Goal: Information Seeking & Learning: Learn about a topic

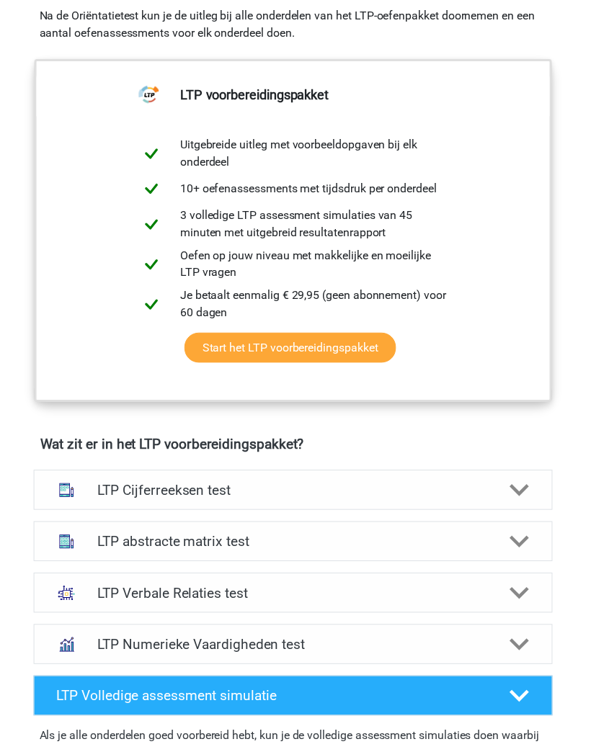
click at [514, 491] on icon at bounding box center [524, 495] width 20 height 20
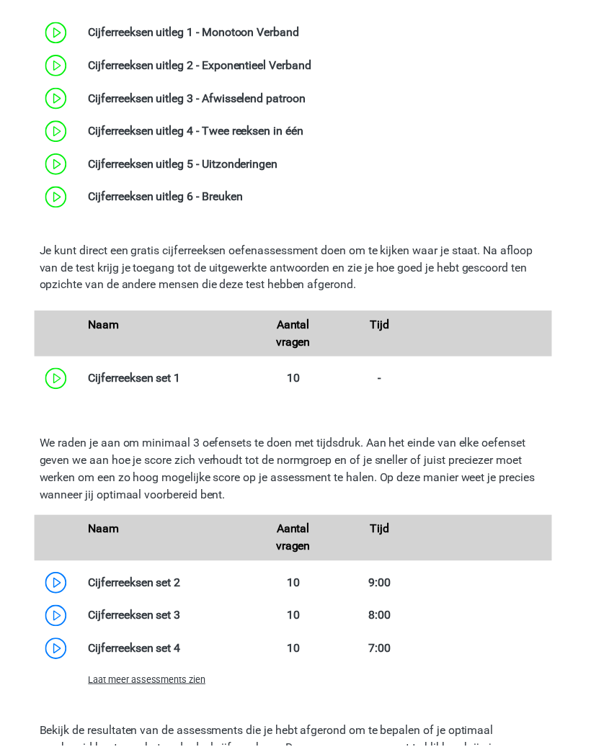
click at [124, 682] on span "Laat meer assessments zien" at bounding box center [148, 685] width 118 height 11
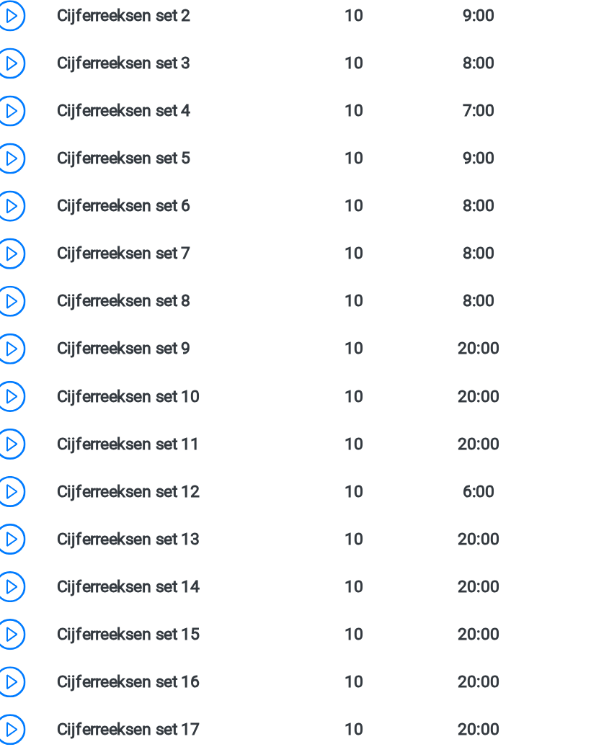
scroll to position [1527, 0]
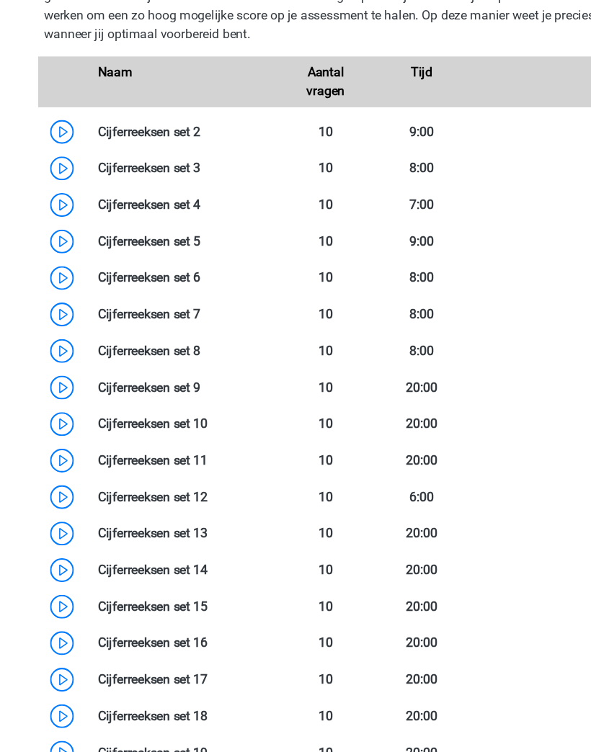
click at [182, 313] on link at bounding box center [182, 320] width 0 height 14
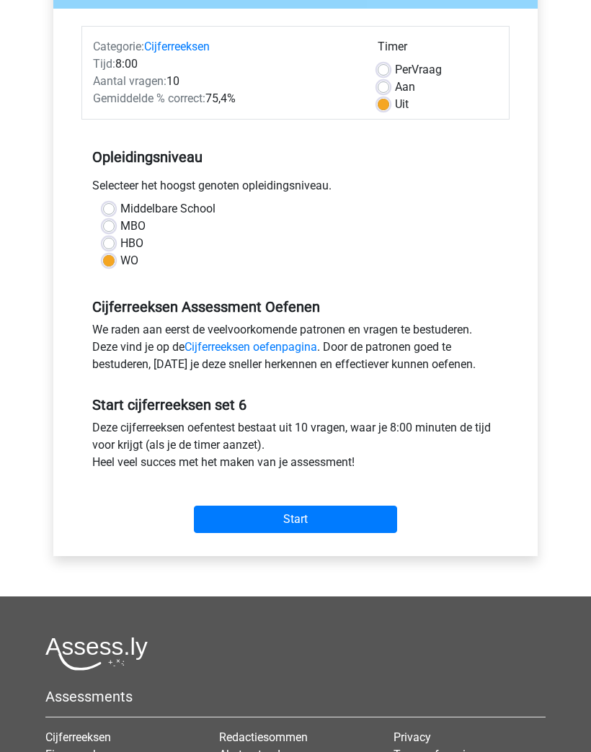
scroll to position [161, 0]
click at [385, 522] on input "Start" at bounding box center [295, 519] width 203 height 27
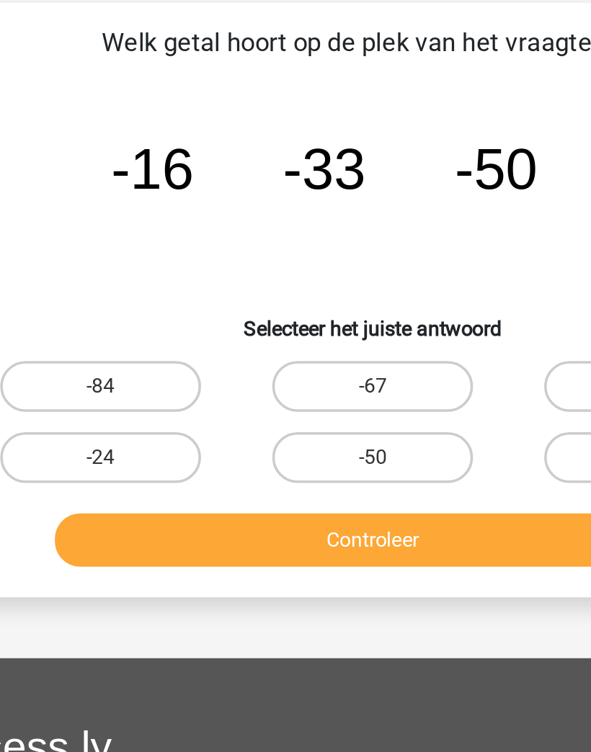
click at [239, 304] on label "-67" at bounding box center [296, 318] width 114 height 29
click at [295, 318] on input "-67" at bounding box center [299, 322] width 9 height 9
radio input "true"
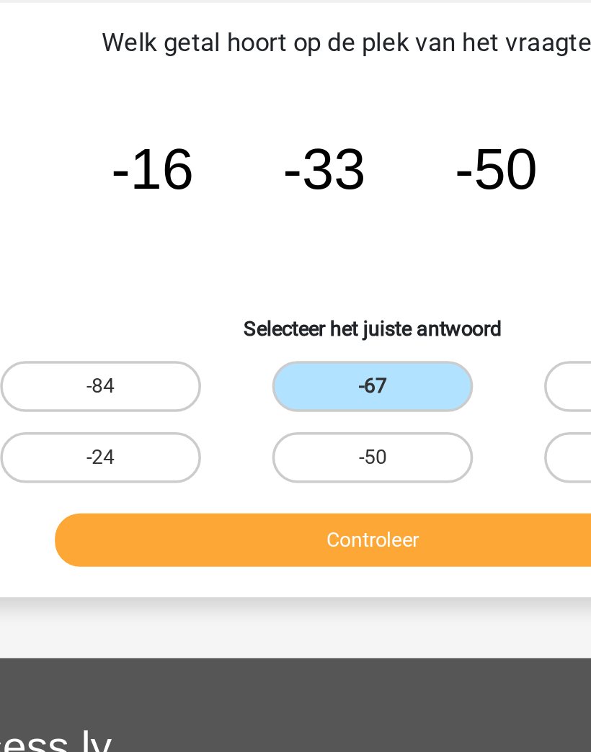
click at [134, 391] on button "Controleer" at bounding box center [295, 406] width 361 height 30
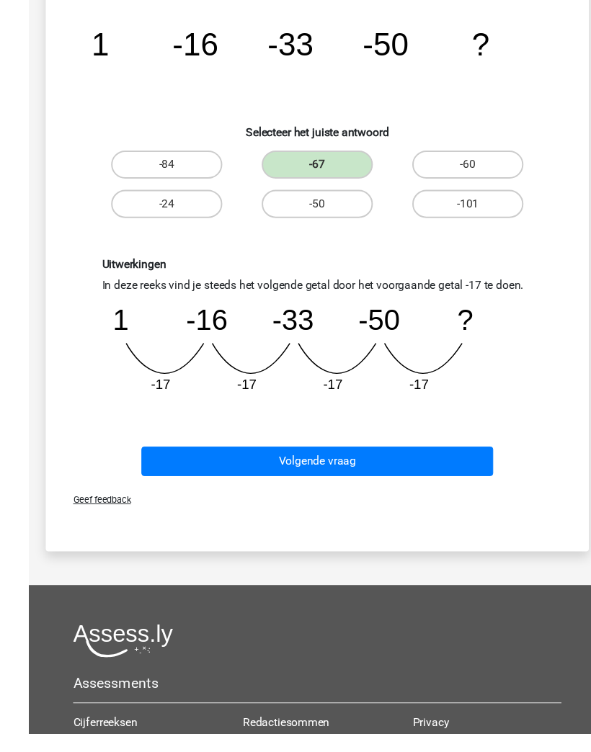
scroll to position [158, 0]
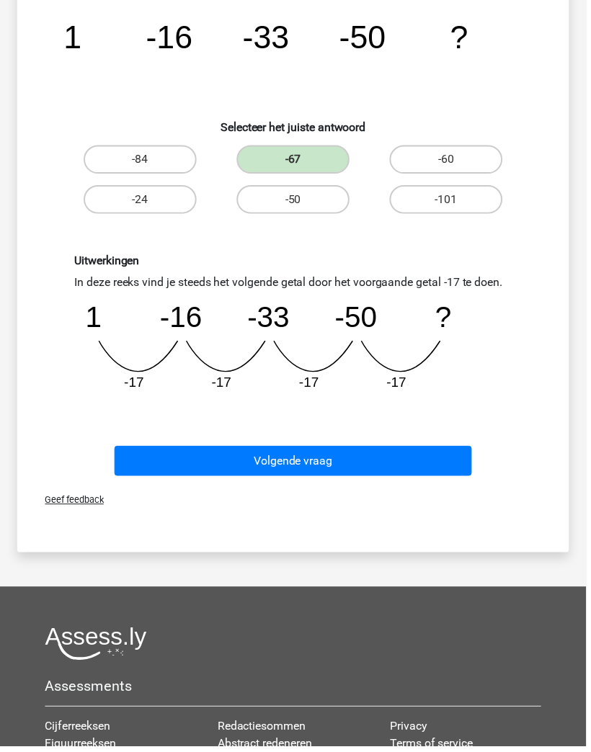
click at [445, 458] on button "Volgende vraag" at bounding box center [295, 465] width 361 height 30
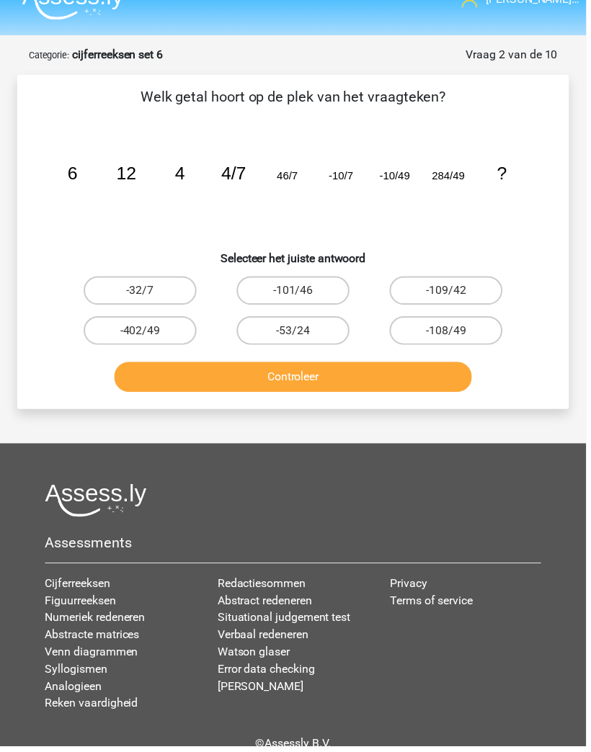
scroll to position [0, 0]
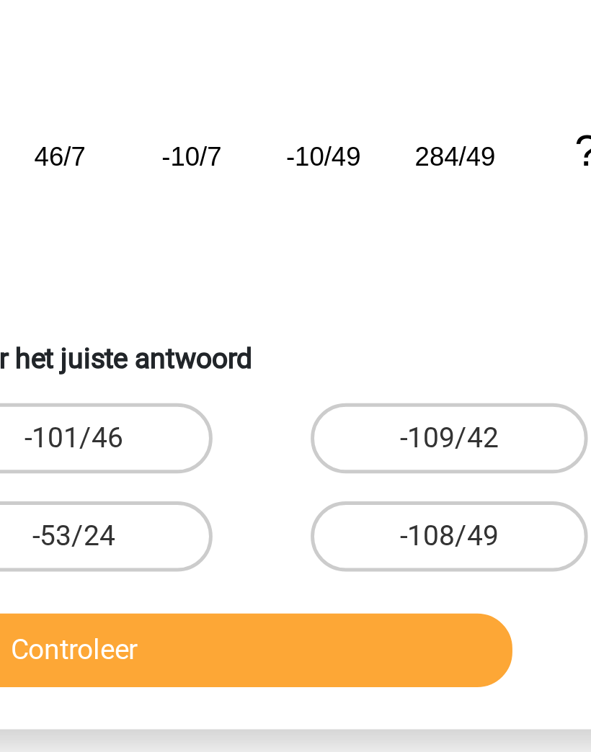
click at [393, 344] on label "-108/49" at bounding box center [450, 358] width 114 height 29
click at [450, 359] on input "-108/49" at bounding box center [454, 363] width 9 height 9
radio input "true"
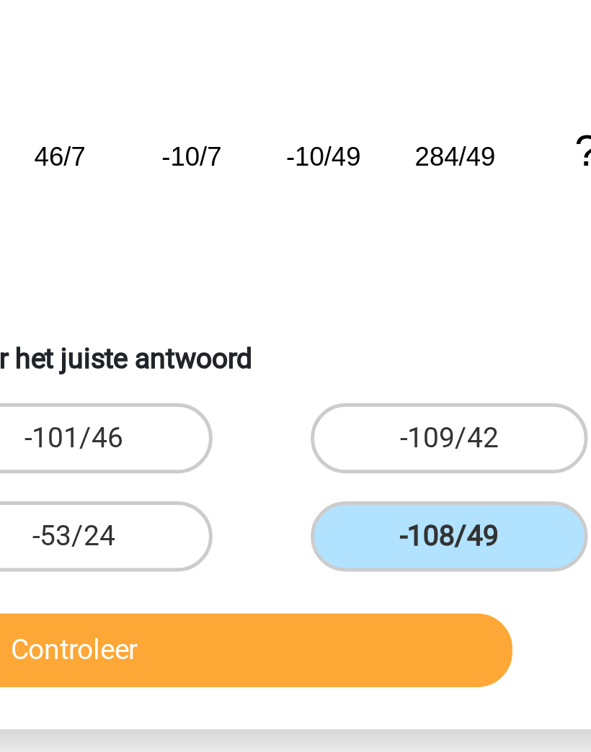
click at [182, 391] on button "Controleer" at bounding box center [295, 406] width 361 height 30
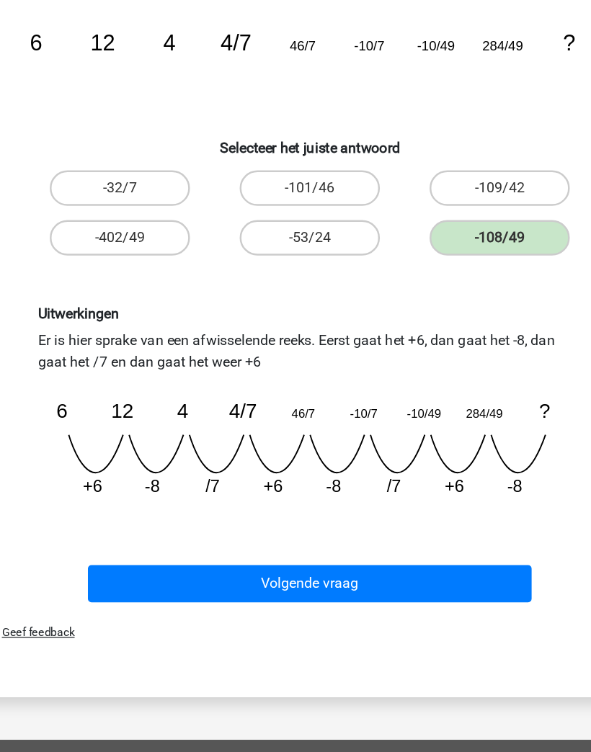
scroll to position [37, 0]
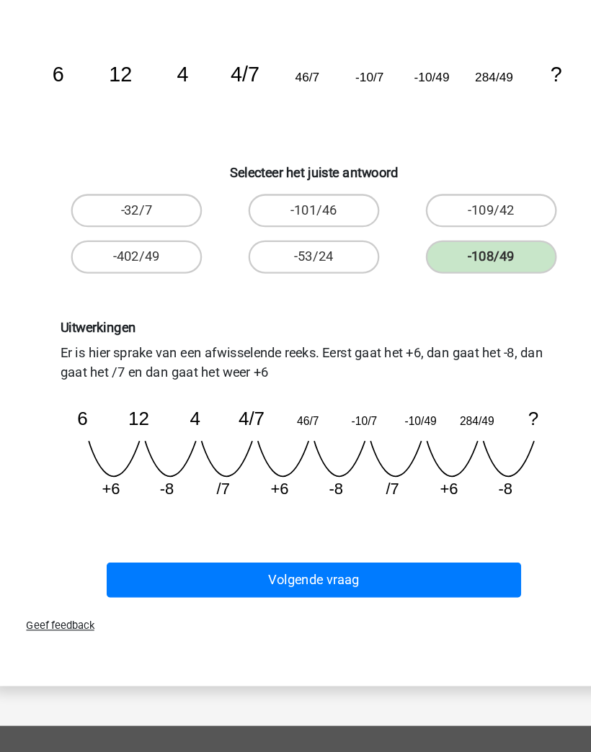
click at [398, 587] on button "Volgende vraag" at bounding box center [295, 602] width 361 height 30
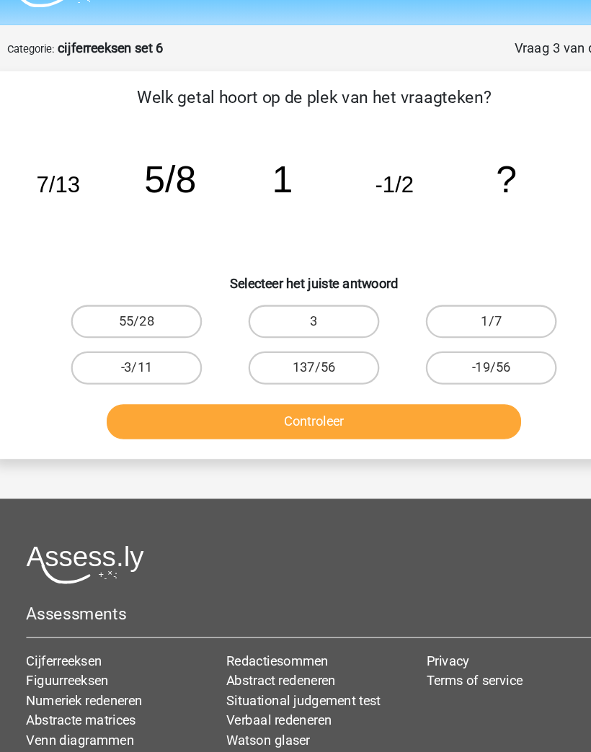
scroll to position [0, 0]
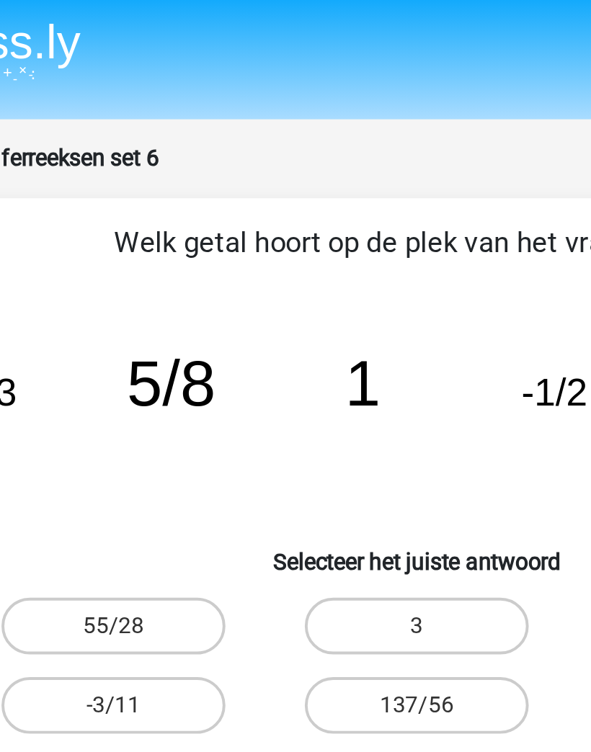
click at [52, 216] on icon "image/svg+xml 7/13 5/8 1 -1/2 ?" at bounding box center [295, 207] width 487 height 122
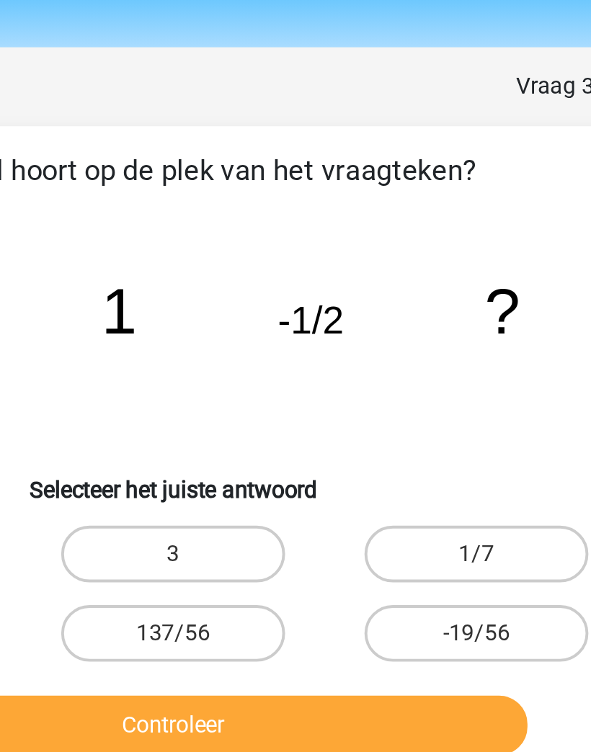
click at [393, 344] on label "-19/56" at bounding box center [450, 358] width 114 height 29
click at [450, 359] on input "-19/56" at bounding box center [454, 363] width 9 height 9
radio input "true"
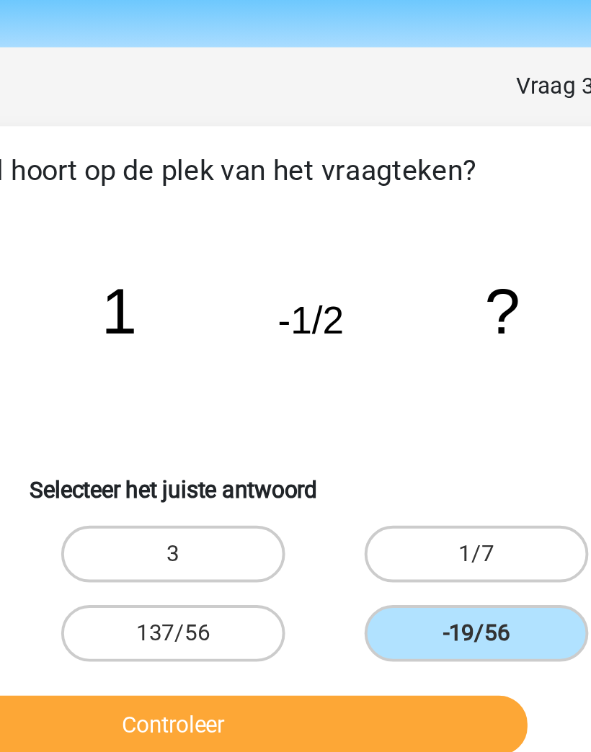
click at [239, 391] on button "Controleer" at bounding box center [295, 406] width 361 height 30
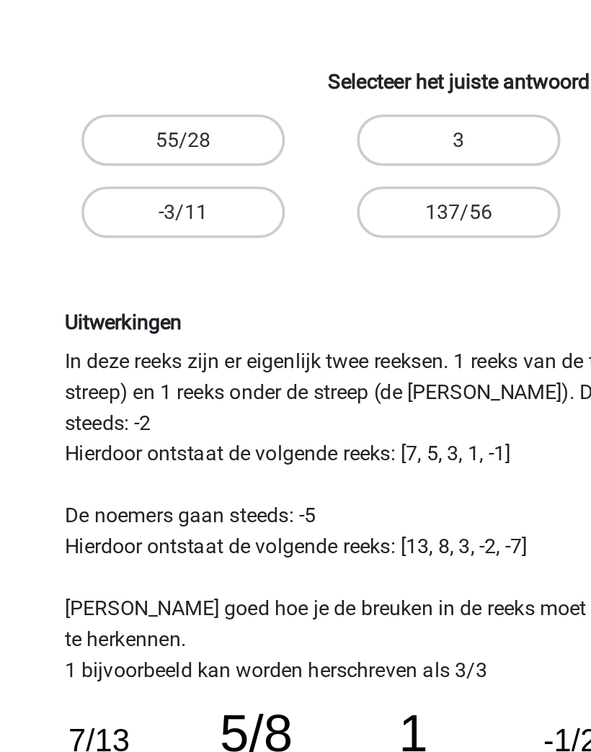
click at [40, 379] on div "Uitwerkingen In deze reeks zijn er eigenlijk twee reeksen. 1 reeks van de telle…" at bounding box center [295, 615] width 510 height 472
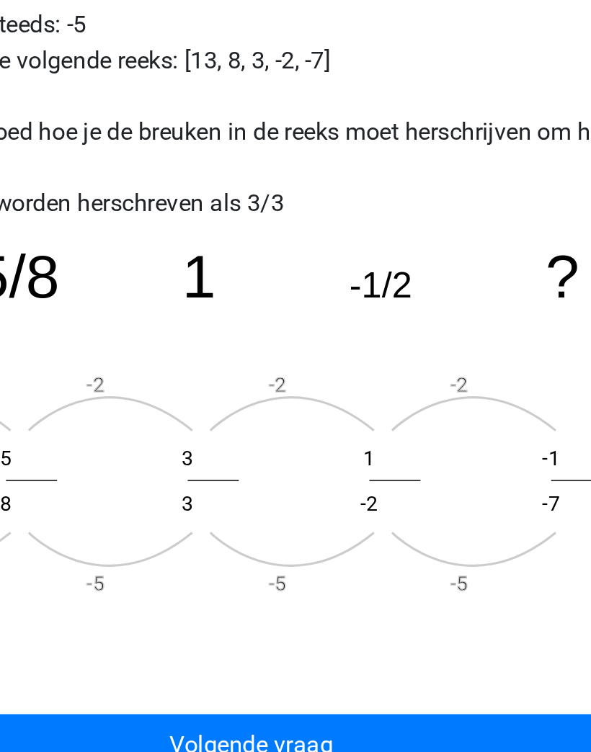
scroll to position [131, 0]
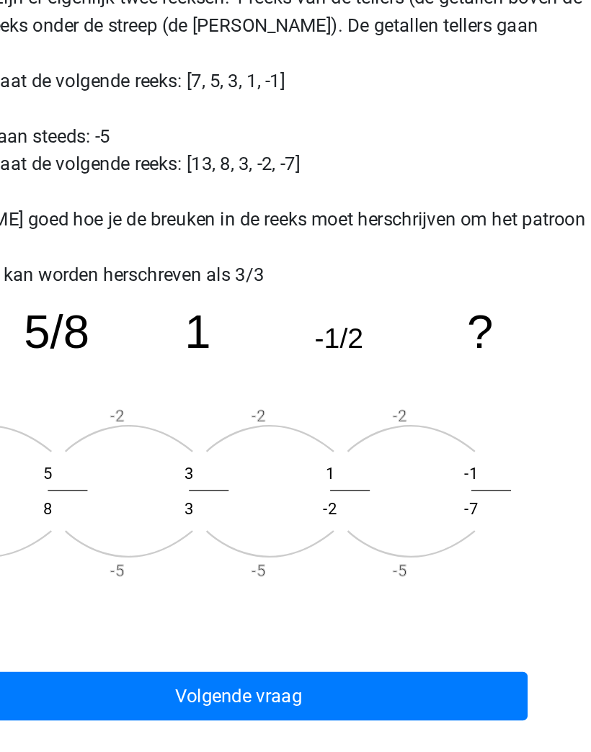
click at [115, 664] on button "Volgende vraag" at bounding box center [295, 679] width 361 height 30
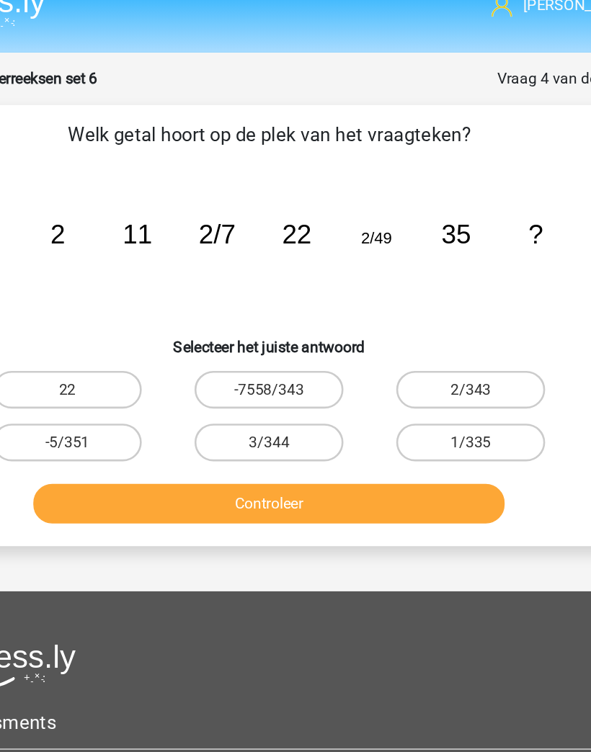
scroll to position [0, 0]
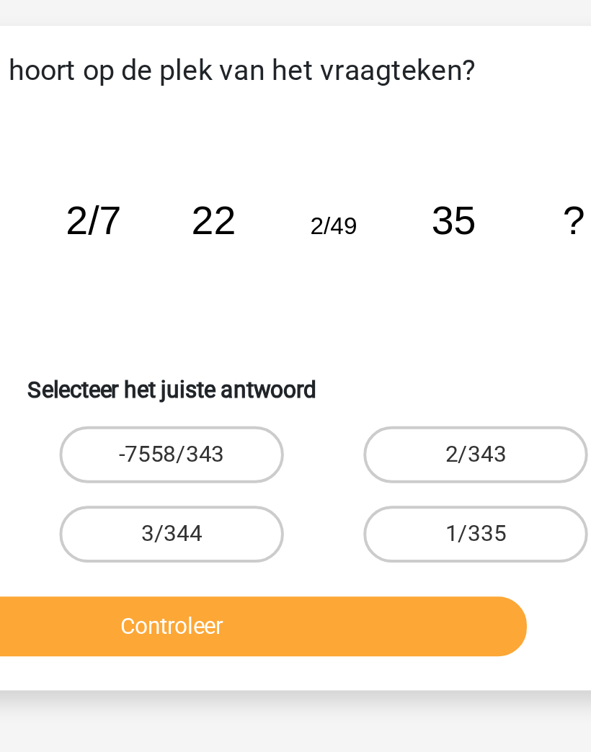
click at [393, 304] on label "2/343" at bounding box center [450, 318] width 114 height 29
click at [450, 318] on input "2/343" at bounding box center [454, 322] width 9 height 9
radio input "true"
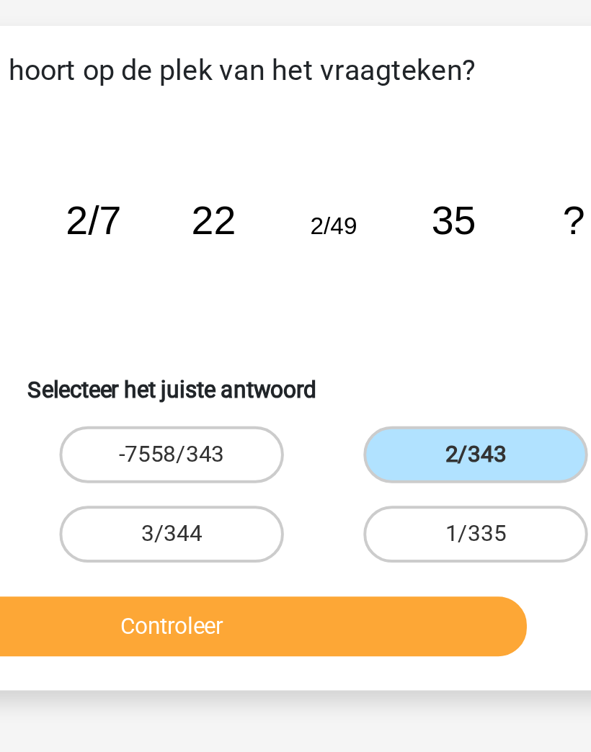
click at [244, 391] on button "Controleer" at bounding box center [295, 406] width 361 height 30
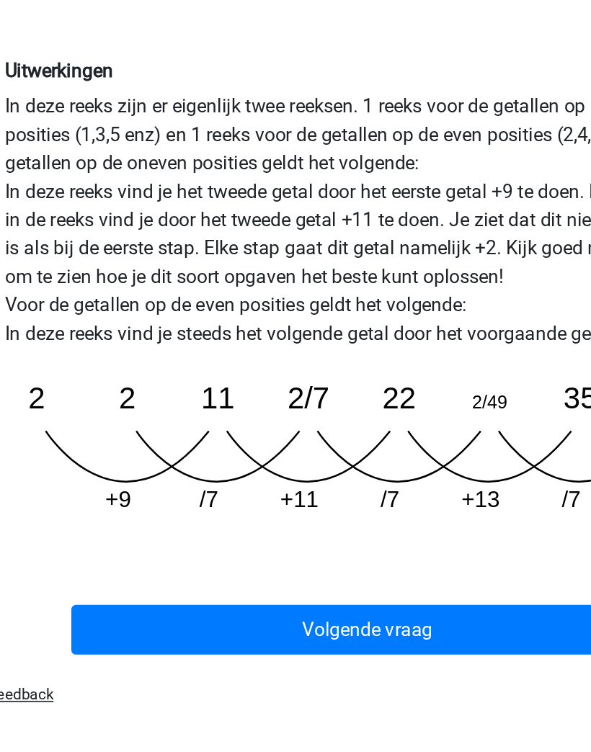
scroll to position [121, 0]
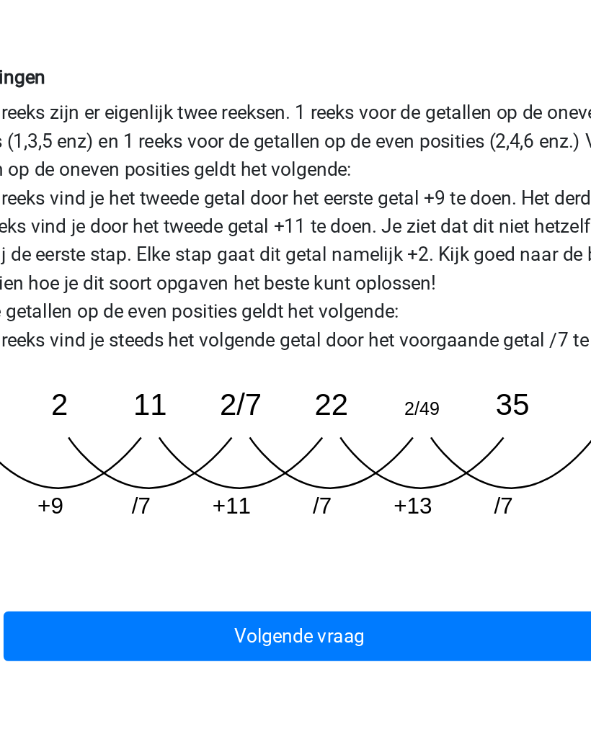
click at [296, 625] on button "Volgende vraag" at bounding box center [295, 640] width 361 height 30
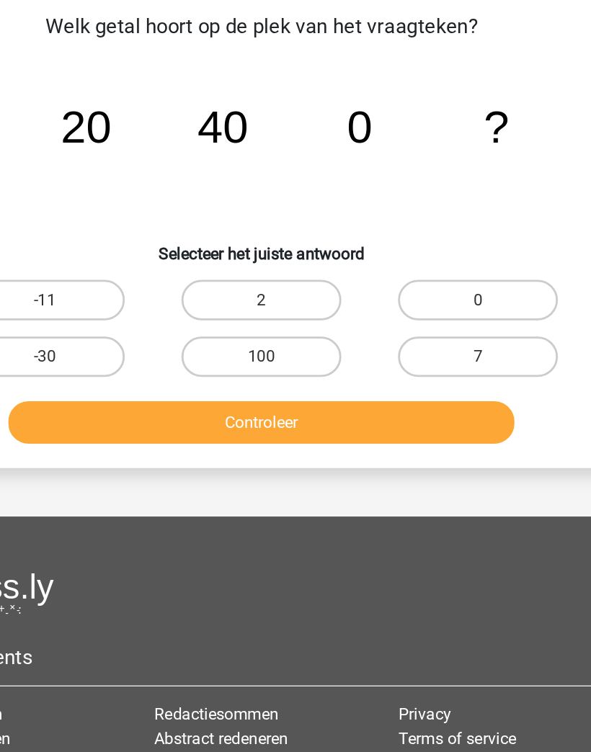
scroll to position [0, 0]
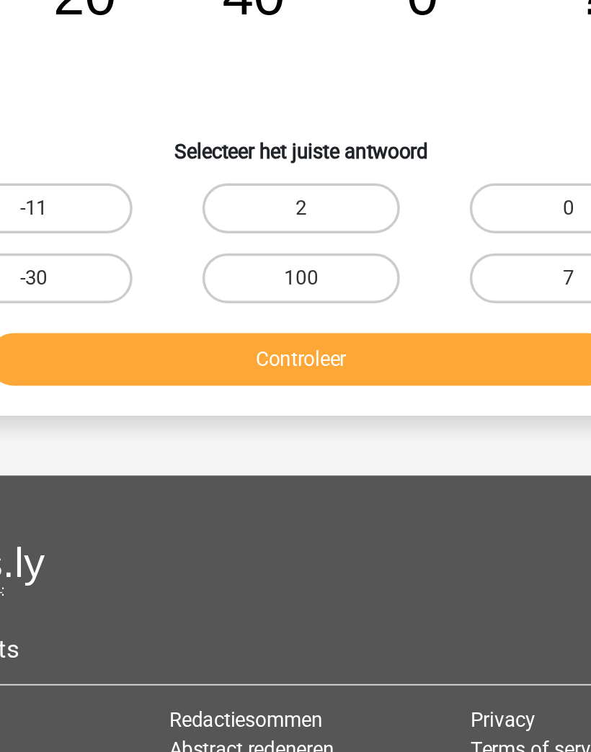
click at [393, 304] on label "0" at bounding box center [450, 318] width 114 height 29
click at [450, 318] on input "0" at bounding box center [454, 322] width 9 height 9
radio input "true"
click at [285, 391] on button "Controleer" at bounding box center [295, 406] width 361 height 30
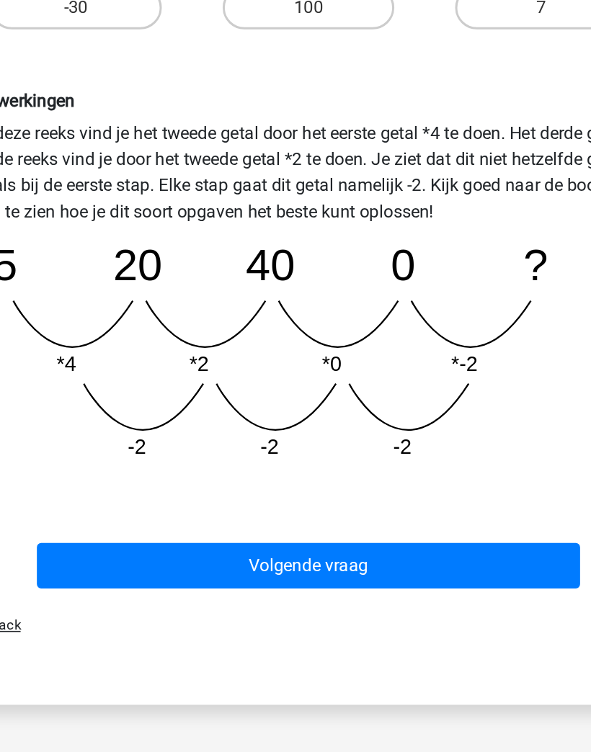
scroll to position [152, 0]
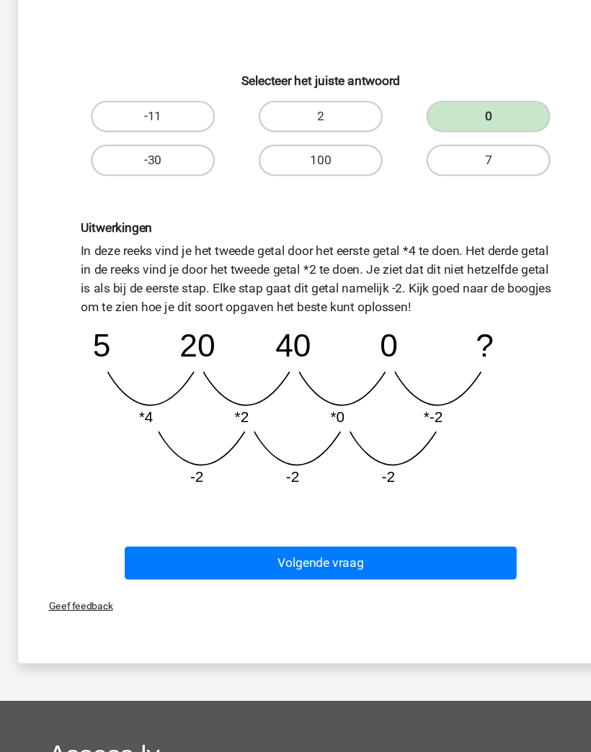
click at [448, 562] on button "Volgende vraag" at bounding box center [295, 577] width 361 height 30
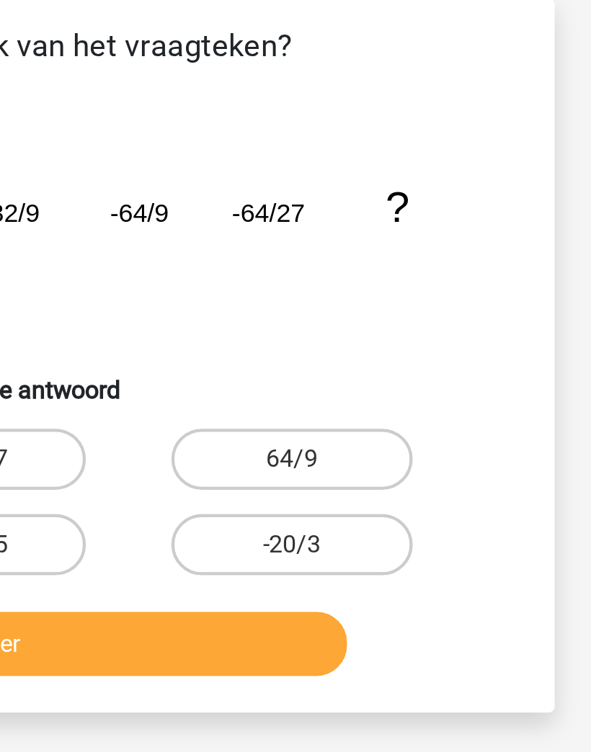
scroll to position [0, 5]
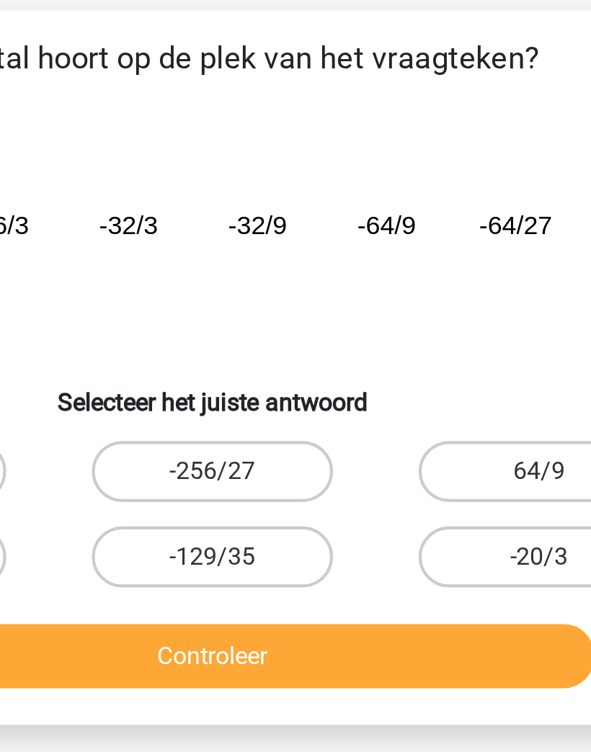
click at [388, 304] on label "64/9" at bounding box center [445, 318] width 114 height 29
click at [445, 318] on input "64/9" at bounding box center [449, 322] width 9 height 9
radio input "true"
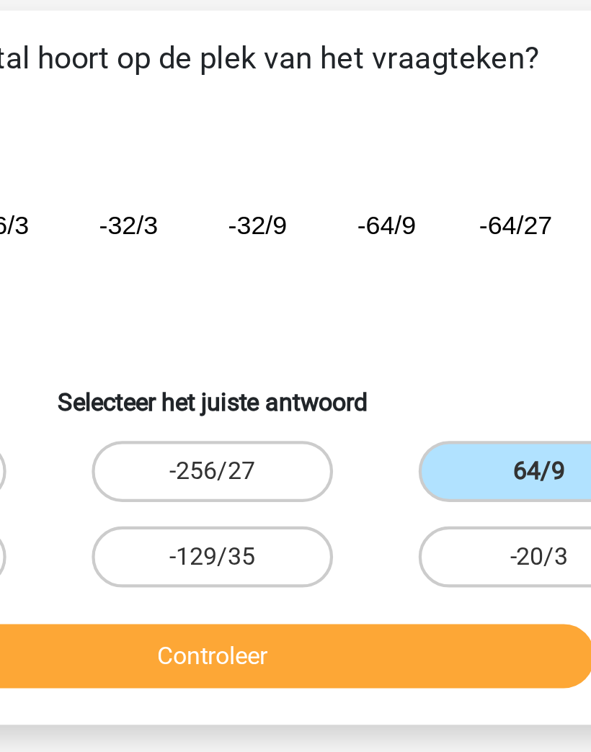
click at [110, 391] on button "Controleer" at bounding box center [290, 406] width 361 height 30
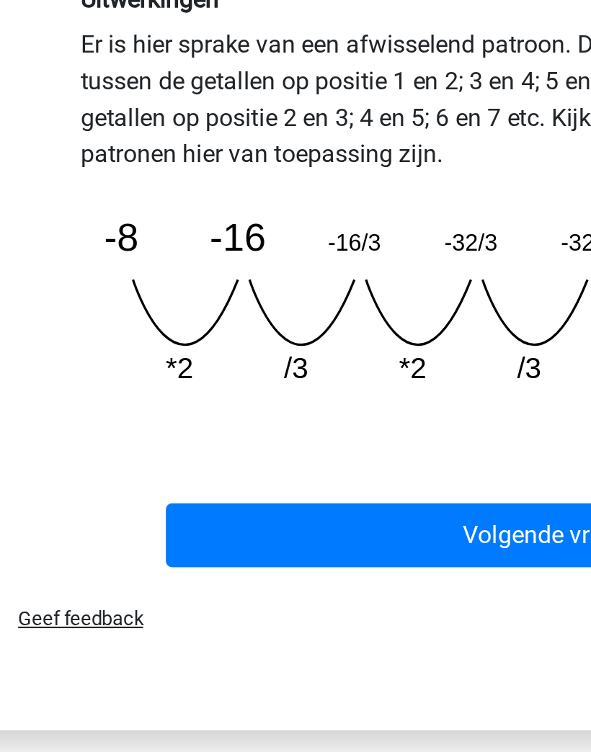
scroll to position [26, 5]
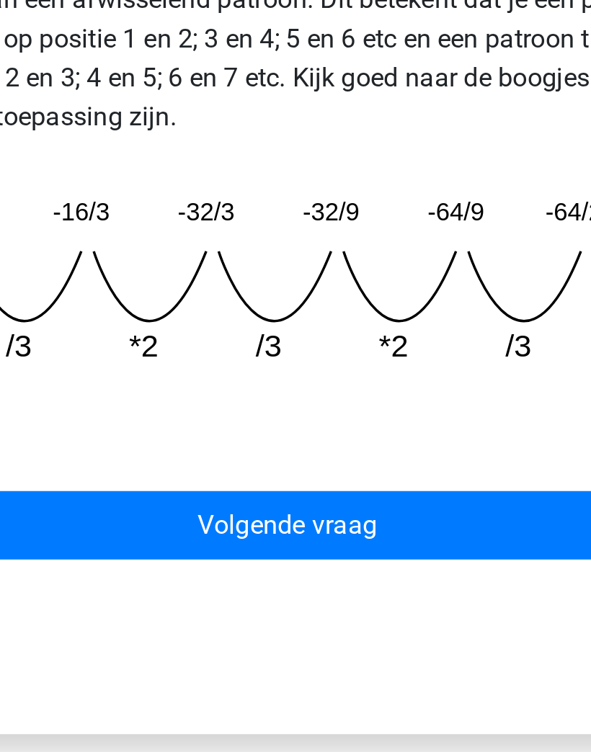
click at [236, 633] on button "Volgende vraag" at bounding box center [290, 648] width 361 height 30
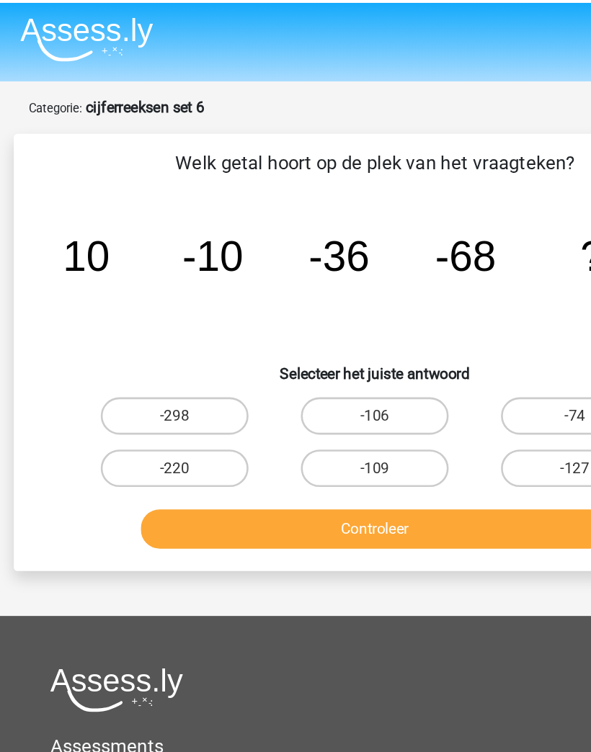
scroll to position [0, 0]
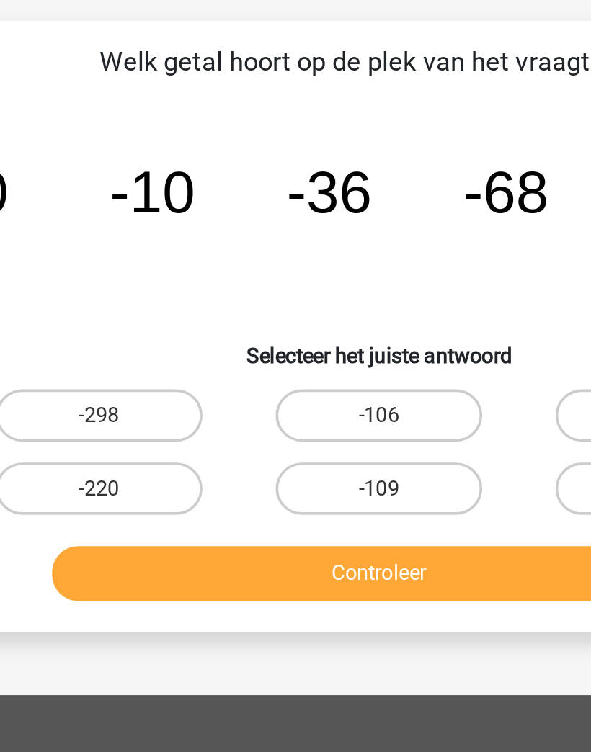
click at [246, 304] on label "-106" at bounding box center [296, 318] width 114 height 29
click at [295, 318] on input "-106" at bounding box center [299, 322] width 9 height 9
radio input "true"
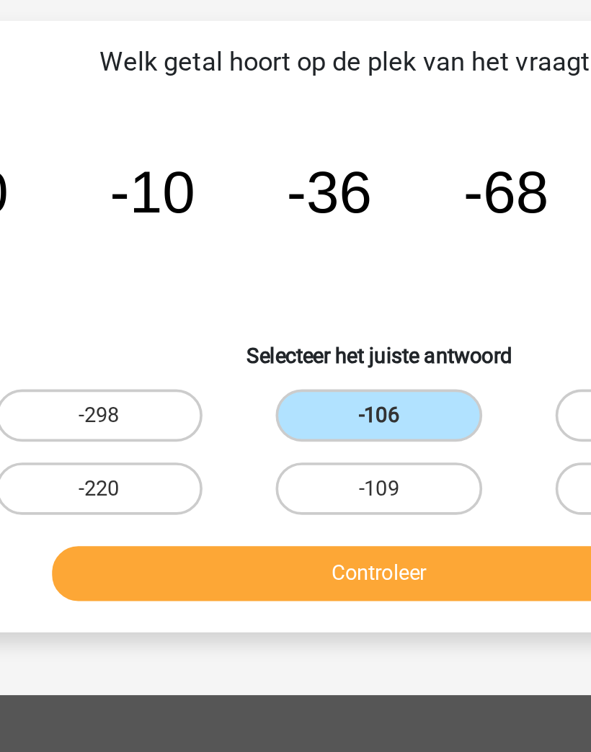
click at [259, 391] on button "Controleer" at bounding box center [295, 406] width 361 height 30
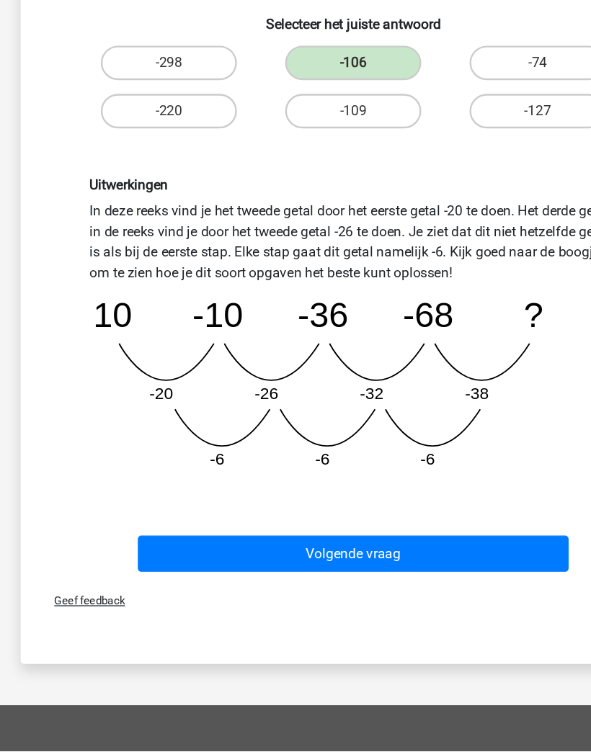
click at [410, 572] on button "Volgende vraag" at bounding box center [295, 587] width 361 height 30
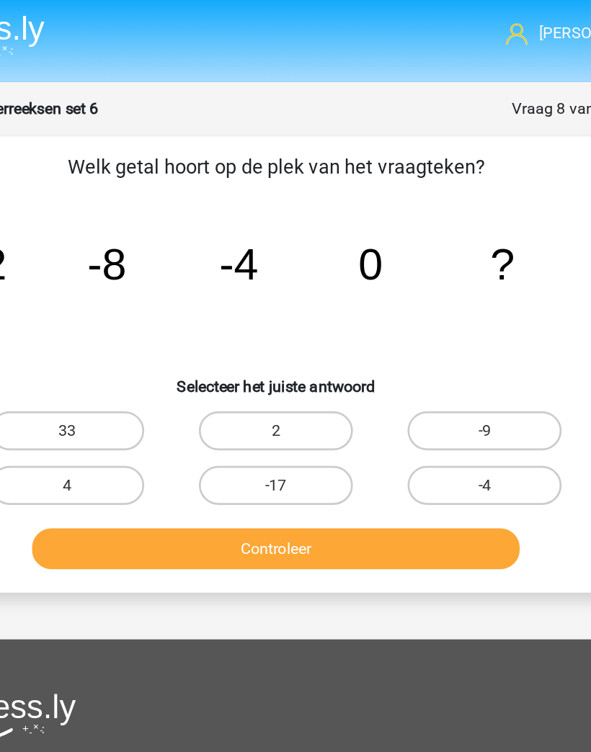
click at [395, 353] on label "-4" at bounding box center [450, 358] width 114 height 29
click at [450, 359] on input "-4" at bounding box center [454, 363] width 9 height 9
radio input "true"
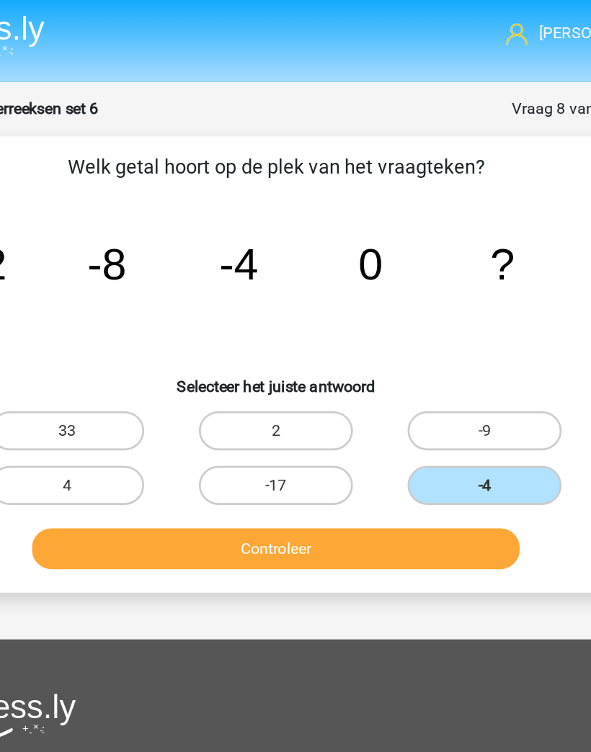
click at [84, 356] on label "4" at bounding box center [141, 358] width 114 height 29
click at [141, 359] on input "4" at bounding box center [145, 363] width 9 height 9
radio input "true"
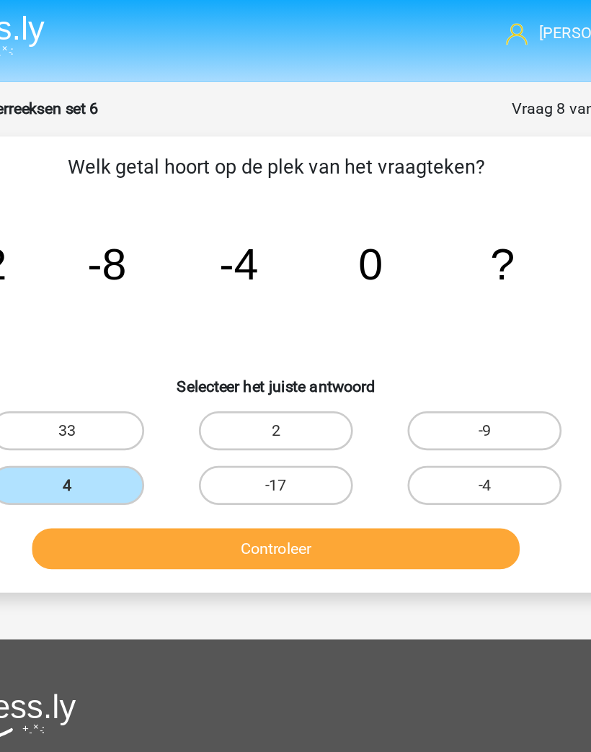
click at [329, 404] on button "Controleer" at bounding box center [295, 406] width 361 height 30
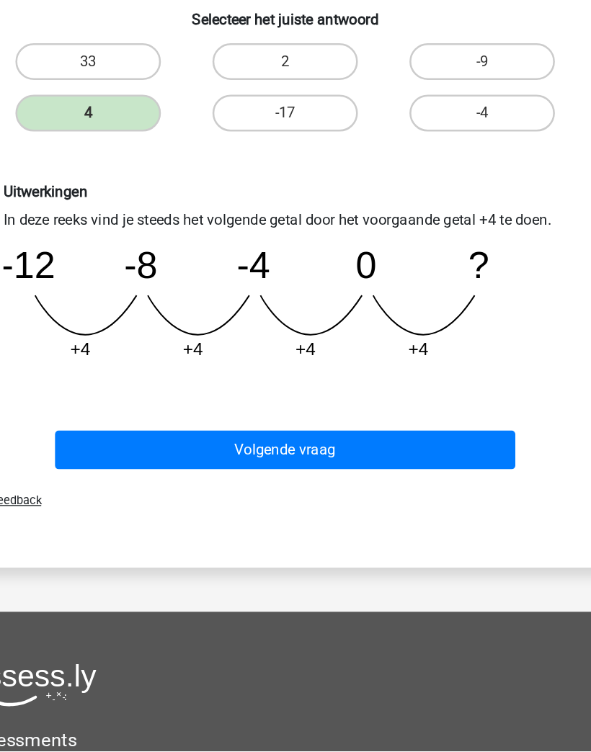
click at [358, 502] on button "Volgende vraag" at bounding box center [295, 517] width 361 height 30
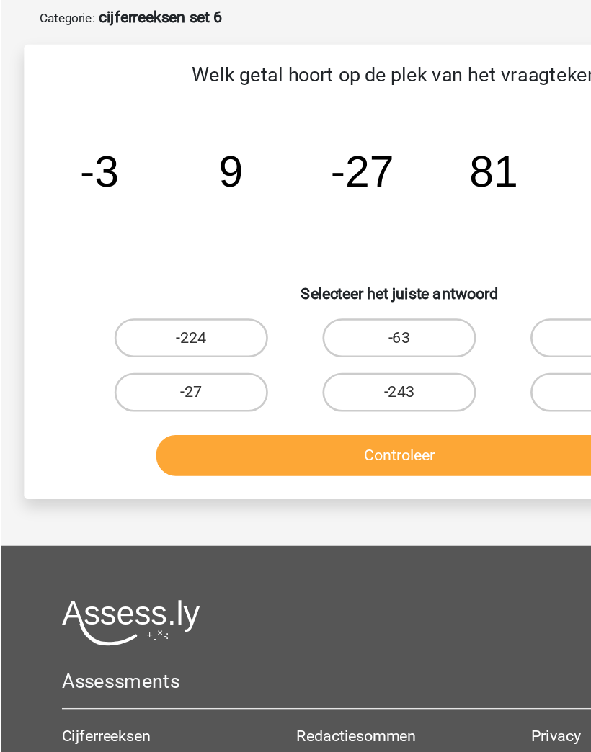
scroll to position [64, 0]
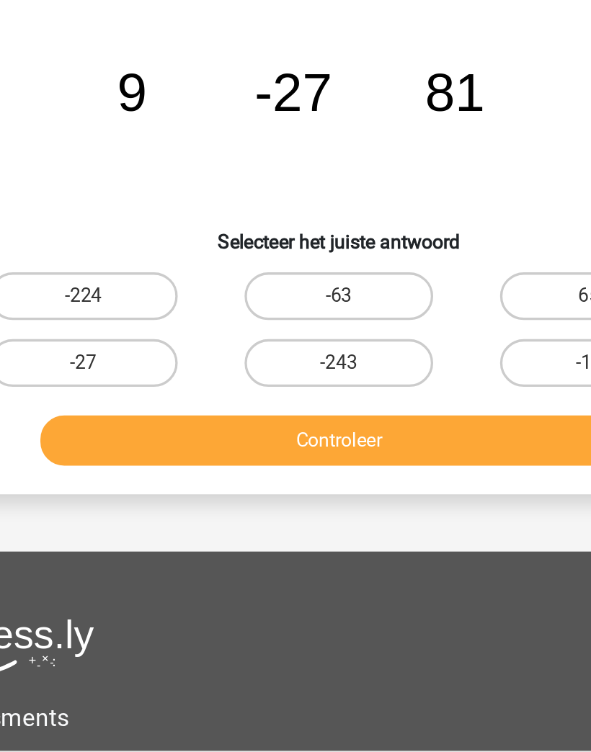
click at [244, 280] on label "-243" at bounding box center [296, 294] width 114 height 29
click at [295, 295] on input "-243" at bounding box center [299, 299] width 9 height 9
radio input "true"
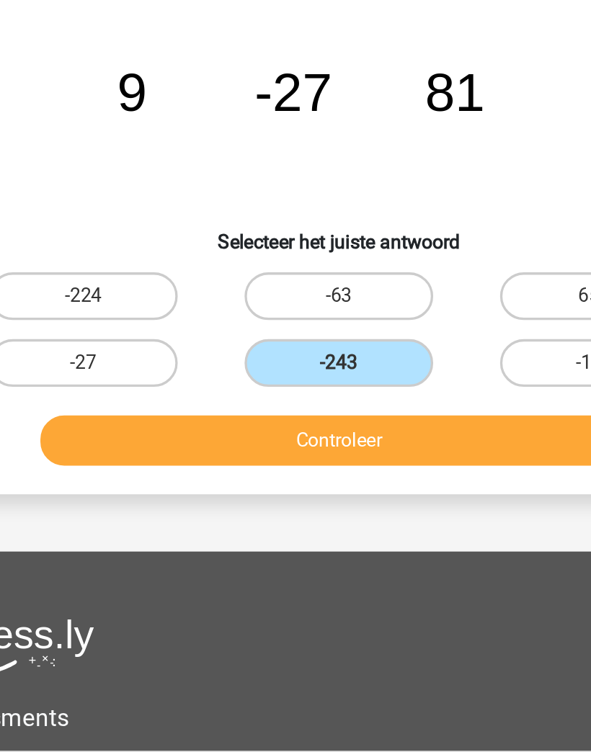
click at [283, 326] on button "Controleer" at bounding box center [295, 341] width 361 height 30
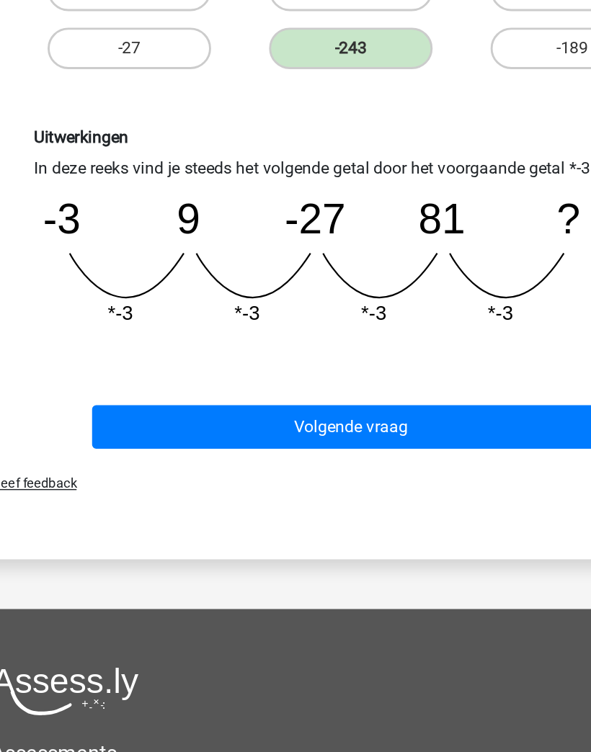
click at [370, 511] on button "Volgende vraag" at bounding box center [295, 526] width 361 height 30
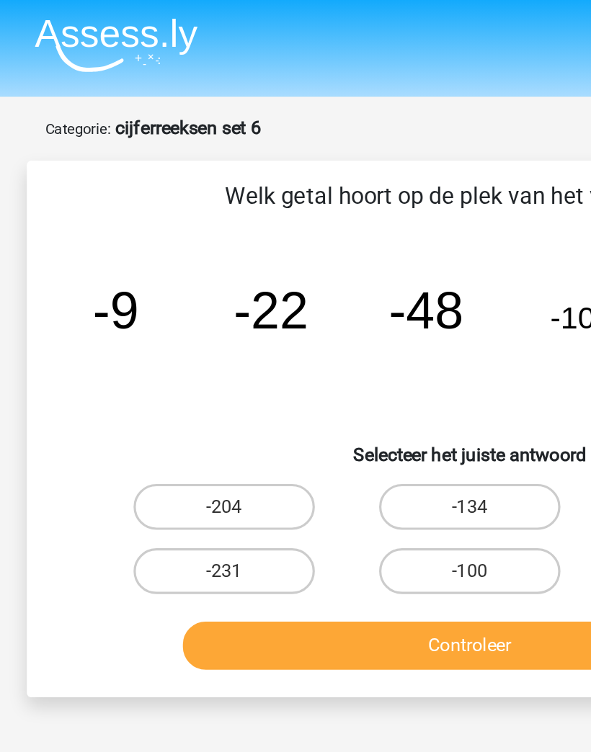
scroll to position [0, 0]
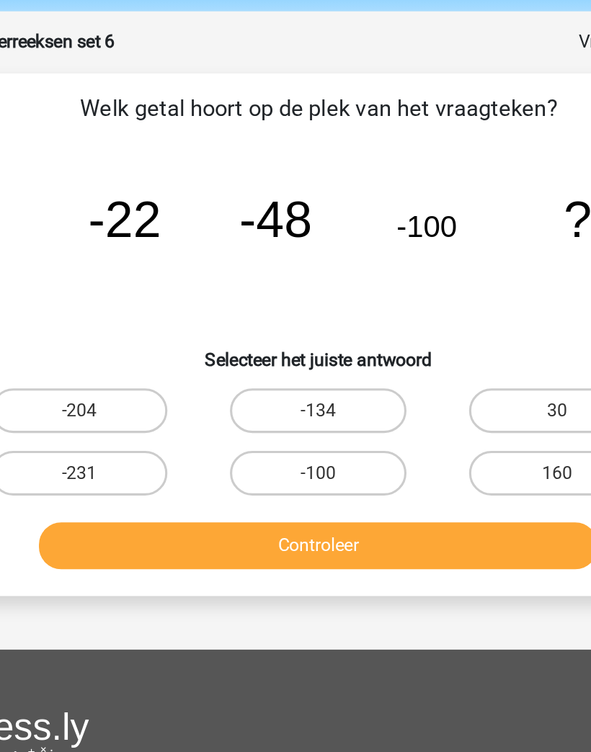
click at [84, 304] on label "-204" at bounding box center [141, 318] width 114 height 29
click at [141, 318] on input "-204" at bounding box center [145, 322] width 9 height 9
radio input "true"
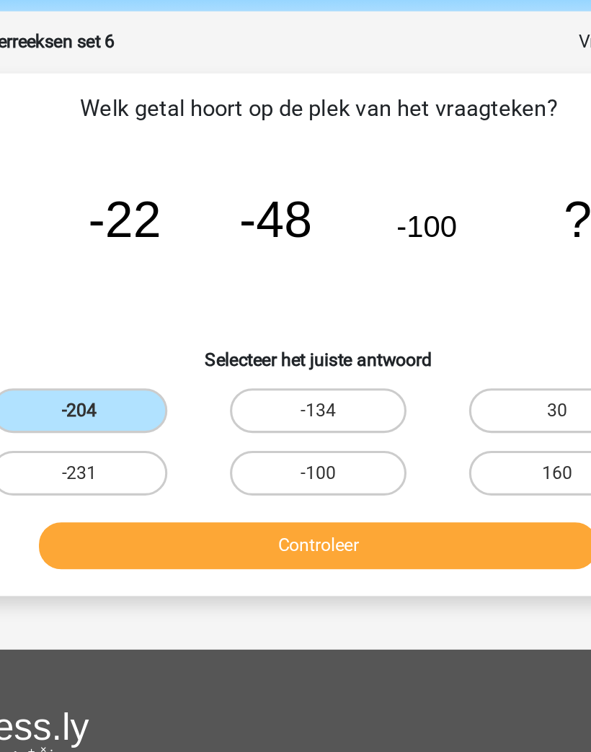
click at [331, 391] on button "Controleer" at bounding box center [295, 406] width 361 height 30
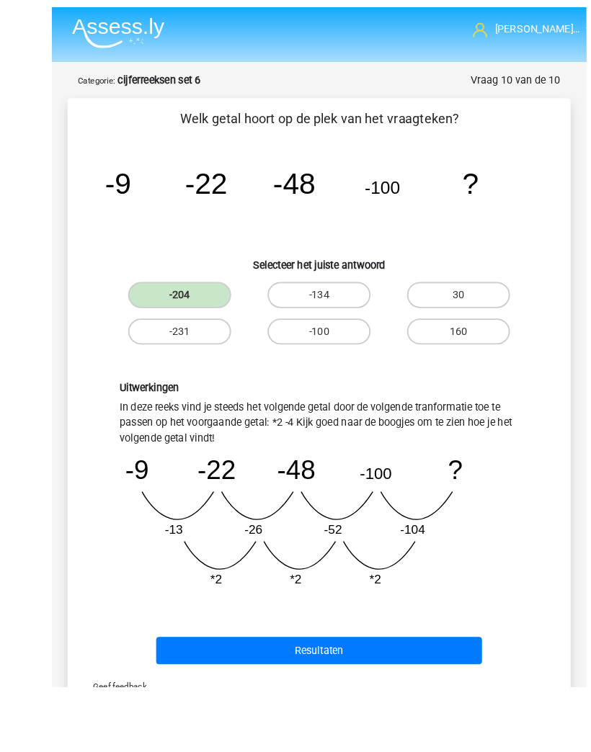
scroll to position [168, 0]
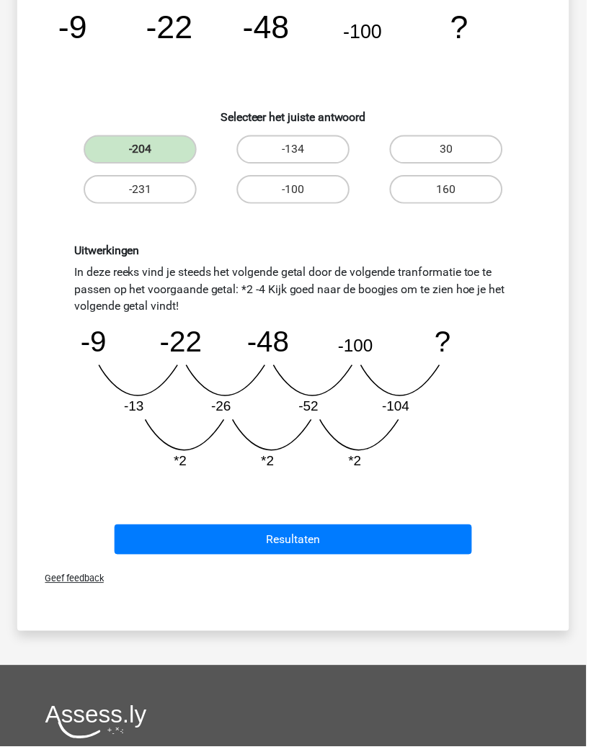
click at [452, 538] on button "Resultaten" at bounding box center [295, 544] width 361 height 30
click at [434, 544] on button "Resultaten" at bounding box center [295, 544] width 361 height 30
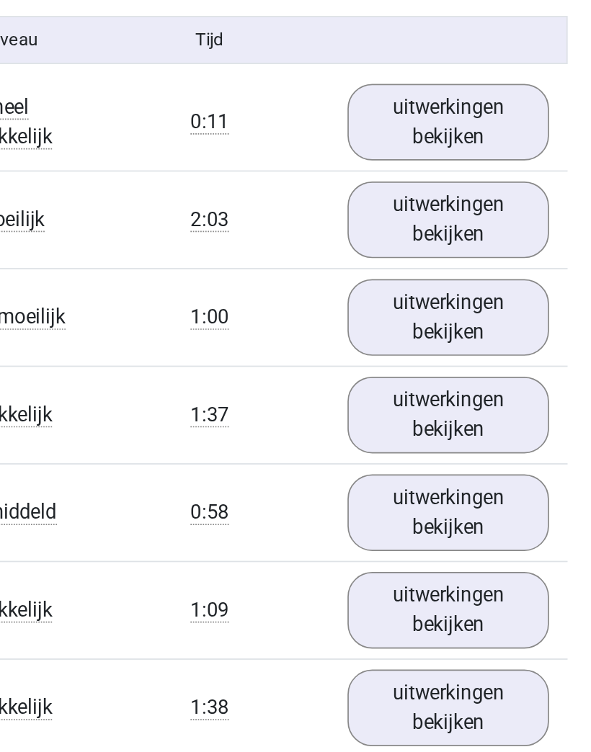
scroll to position [645, 7]
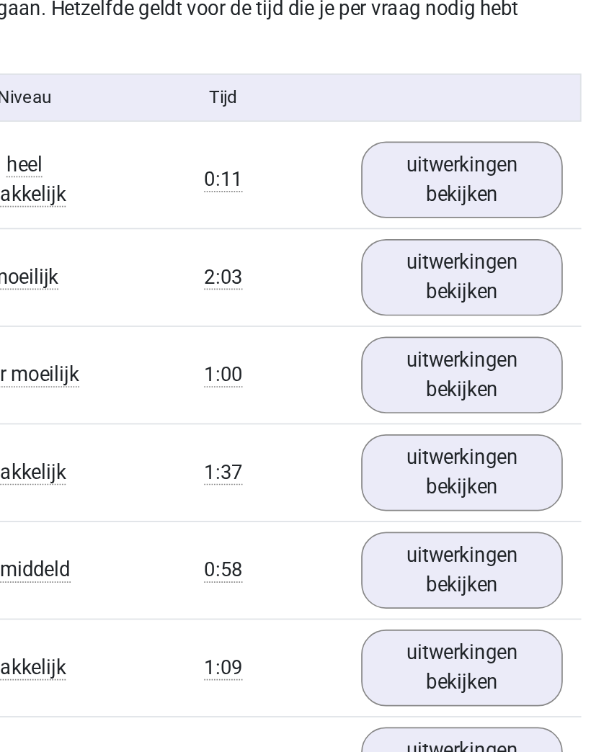
click at [438, 440] on link "uitwerkingen bekijken" at bounding box center [496, 462] width 117 height 45
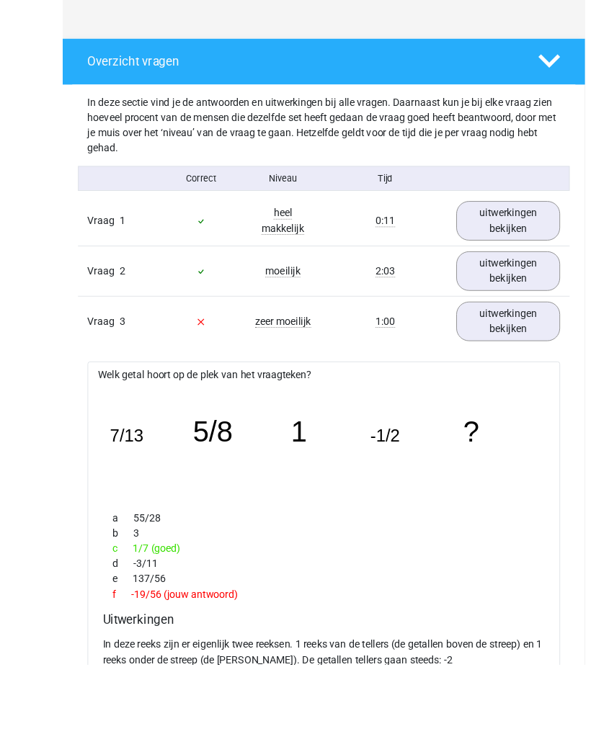
scroll to position [837, 0]
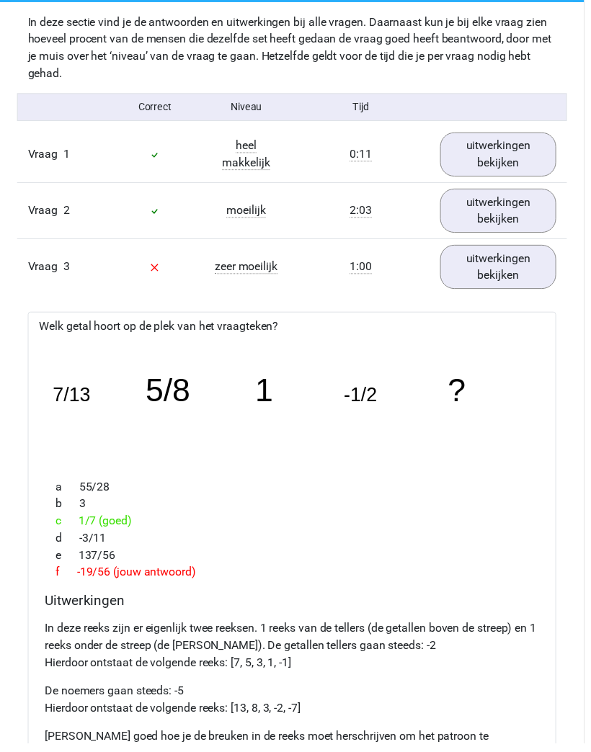
click at [519, 285] on link "uitwerkingen bekijken" at bounding box center [503, 270] width 117 height 45
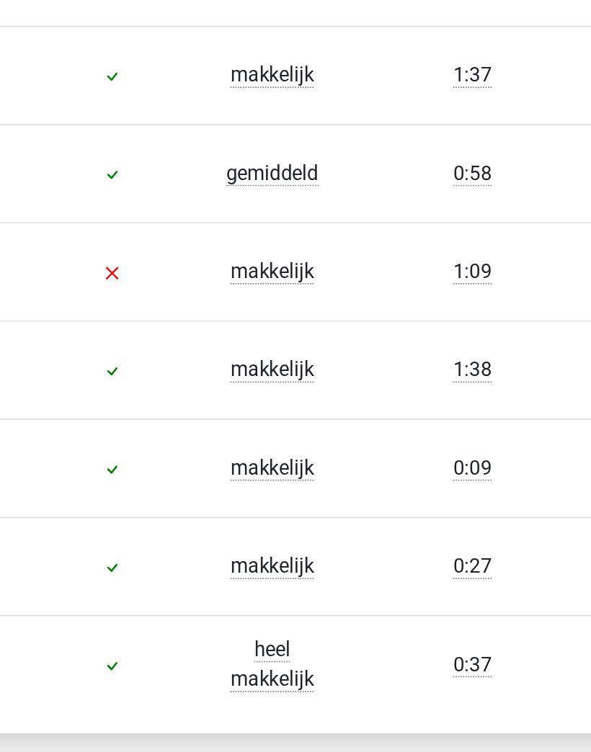
scroll to position [840, 0]
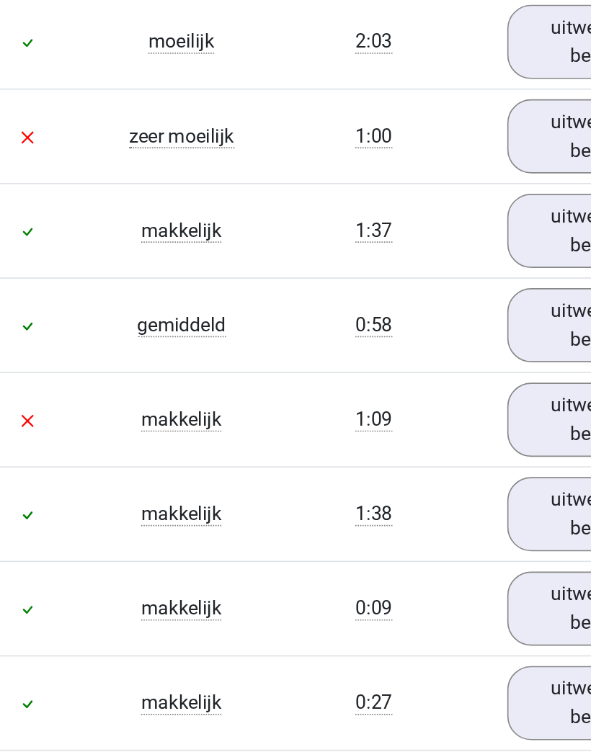
click at [445, 416] on link "uitwerkingen bekijken" at bounding box center [503, 438] width 117 height 45
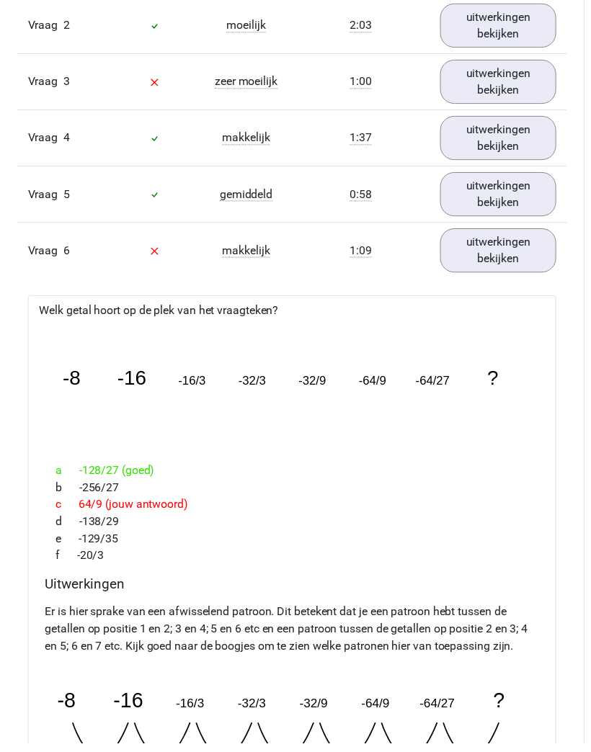
scroll to position [1025, 0]
click at [518, 241] on link "uitwerkingen bekijken" at bounding box center [503, 253] width 117 height 45
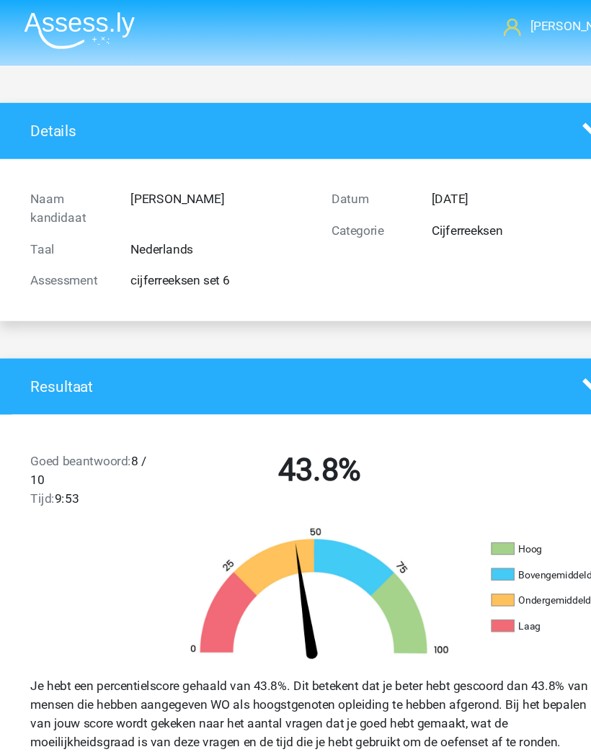
scroll to position [0, 7]
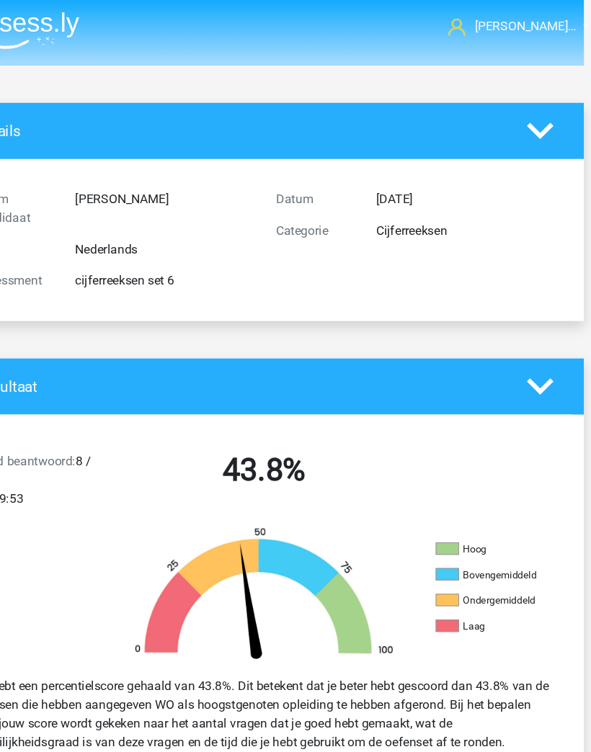
click at [531, 132] on icon at bounding box center [543, 121] width 24 height 24
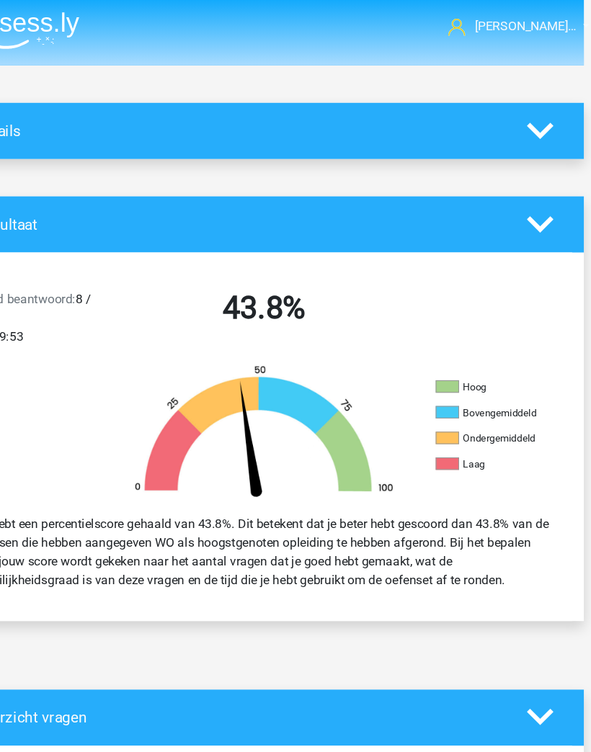
click at [531, 196] on icon at bounding box center [543, 207] width 24 height 24
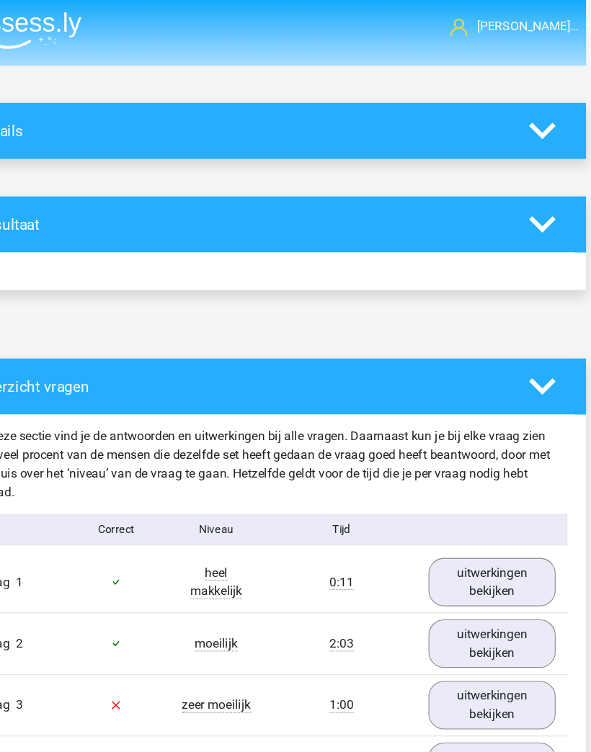
scroll to position [0, 5]
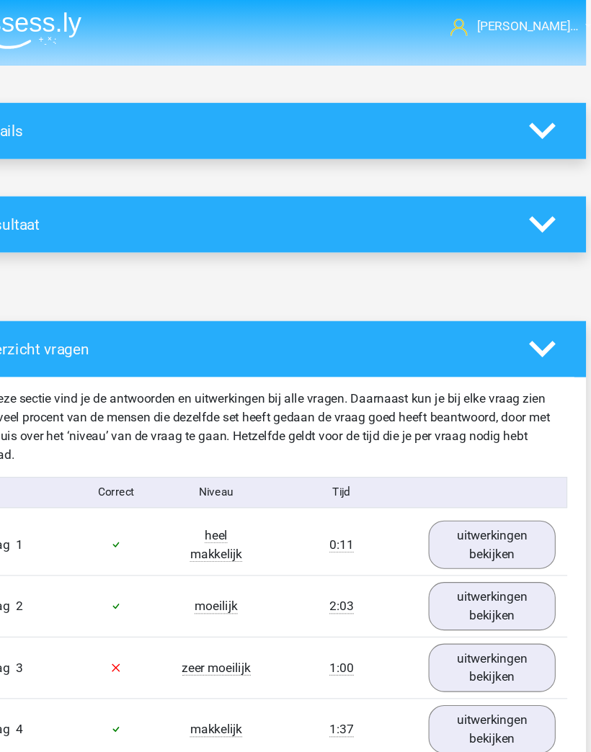
click at [533, 324] on icon at bounding box center [545, 323] width 24 height 24
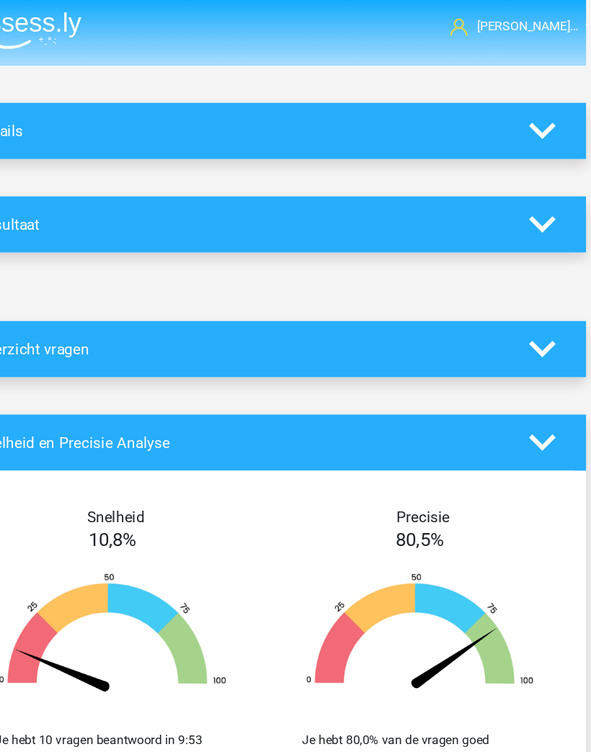
click at [533, 416] on icon at bounding box center [545, 409] width 24 height 24
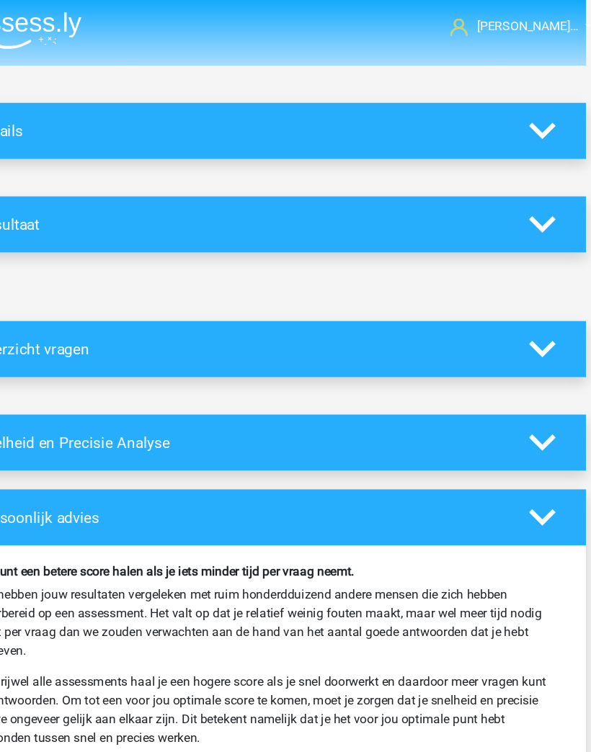
click at [533, 471] on icon at bounding box center [545, 478] width 24 height 24
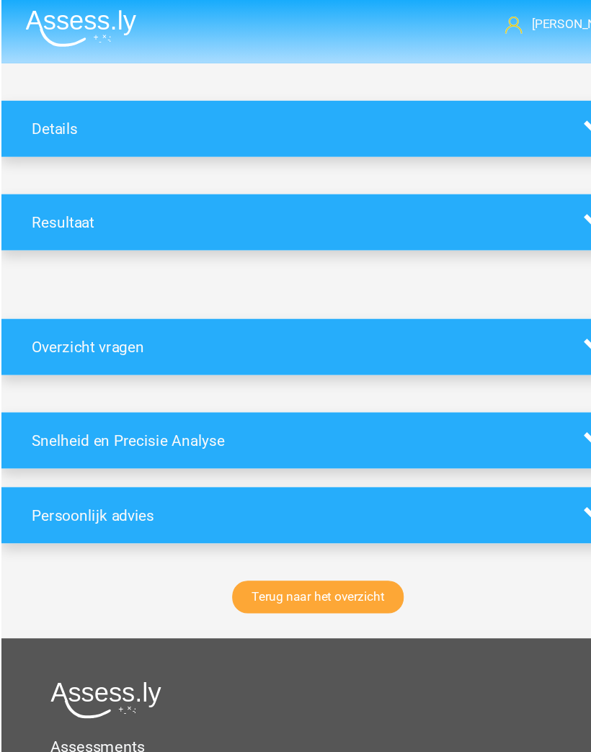
scroll to position [4, 0]
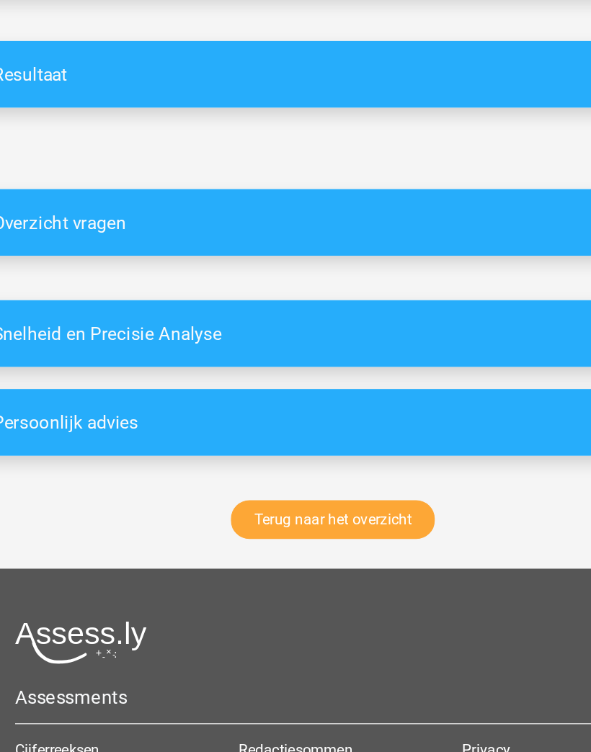
click at [310, 535] on link "Terug naar het overzicht" at bounding box center [292, 550] width 159 height 30
